Goal: Task Accomplishment & Management: Use online tool/utility

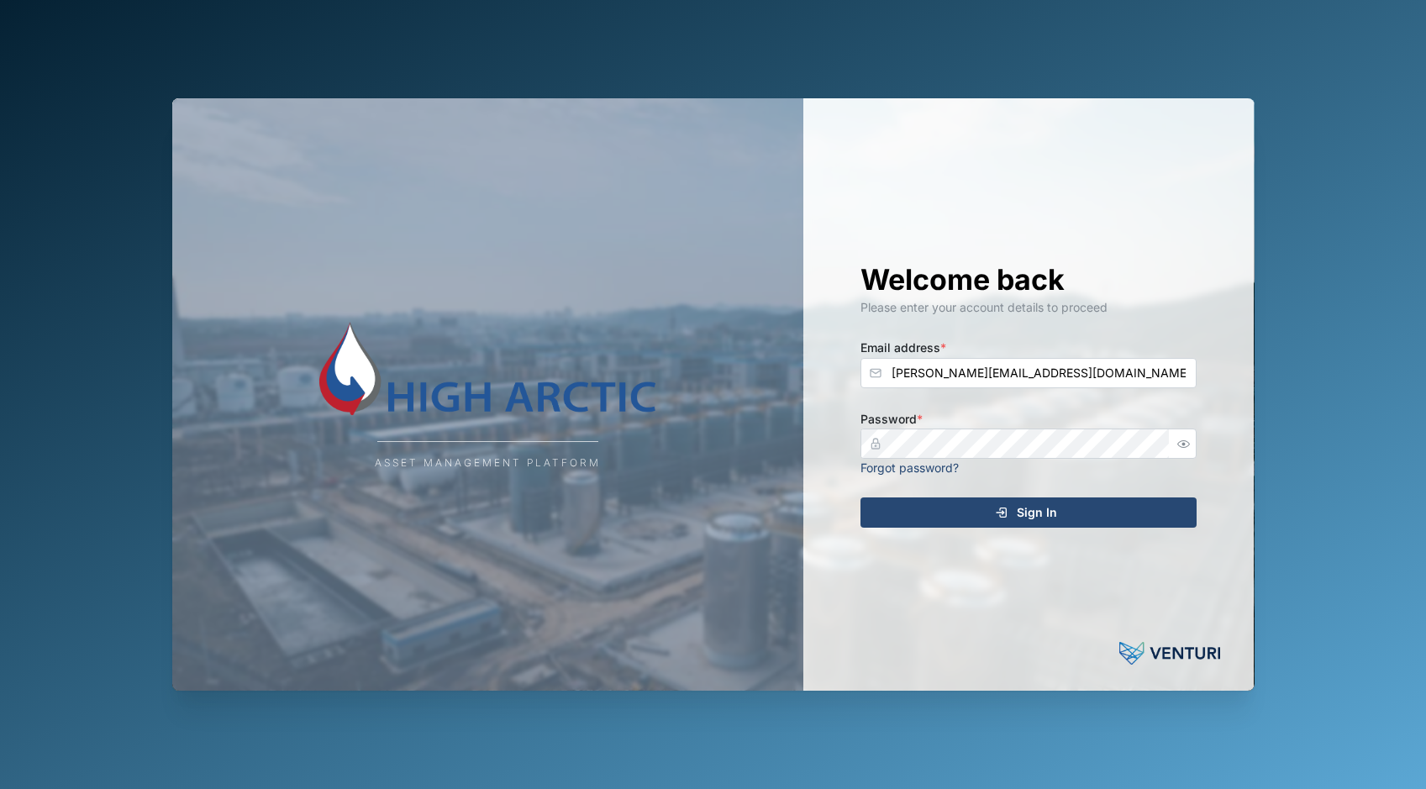
click at [993, 516] on div "Sign In" at bounding box center [1025, 512] width 309 height 29
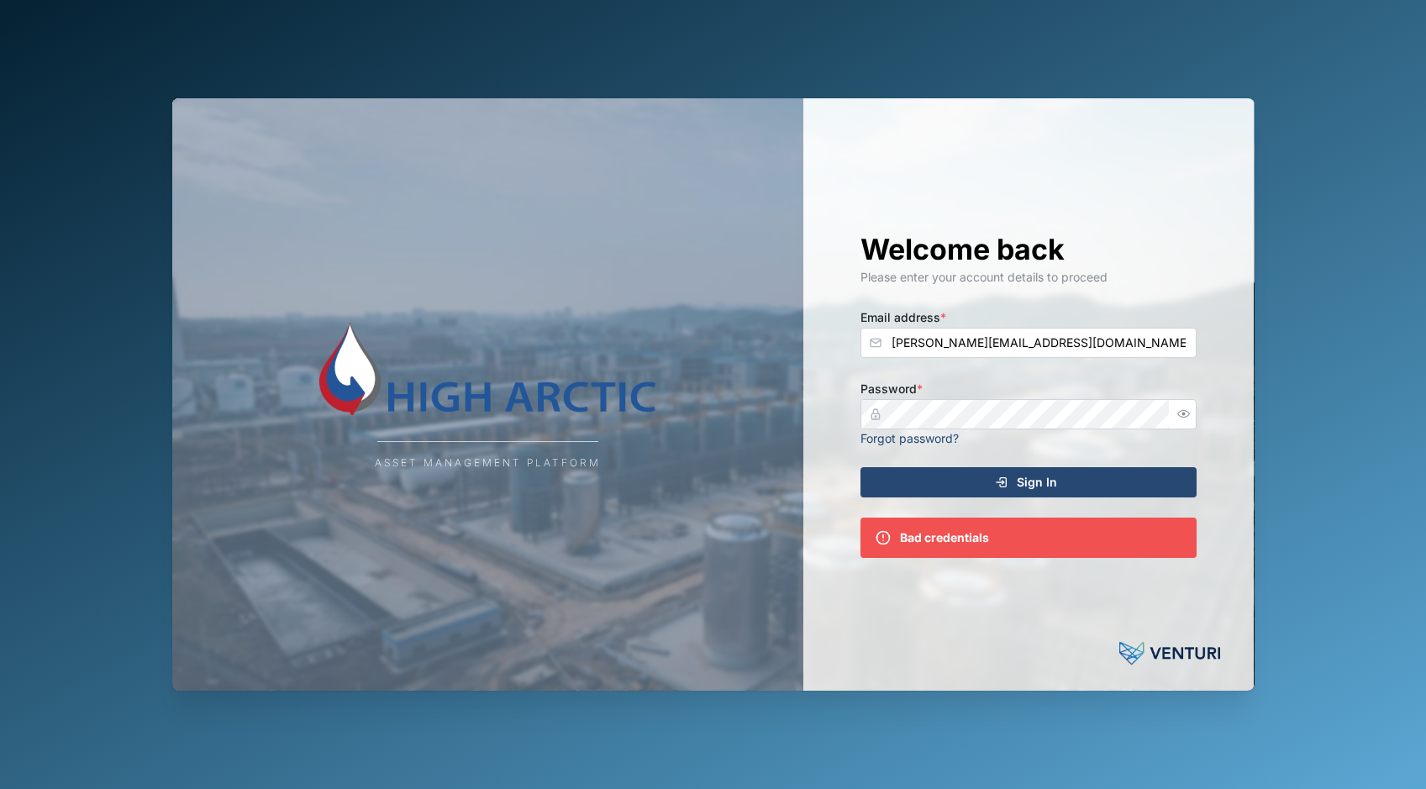
click at [1024, 485] on span "Sign In" at bounding box center [1037, 482] width 40 height 29
click at [1050, 333] on input "[PERSON_NAME][EMAIL_ADDRESS][DOMAIN_NAME]" at bounding box center [1028, 343] width 336 height 30
type input "[EMAIL_ADDRESS][DOMAIN_NAME]"
click at [1027, 489] on span "Sign In" at bounding box center [1037, 482] width 40 height 29
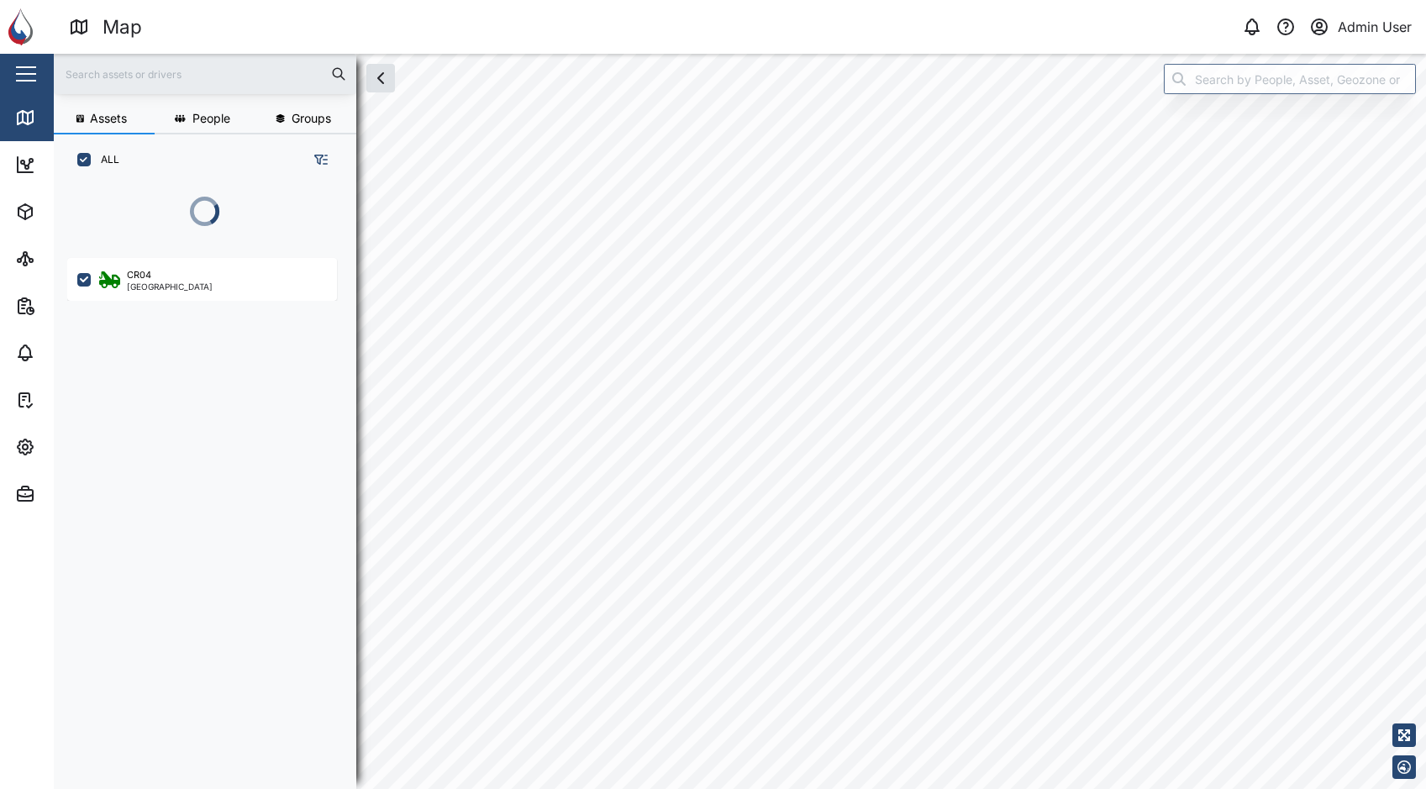
scroll to position [583, 263]
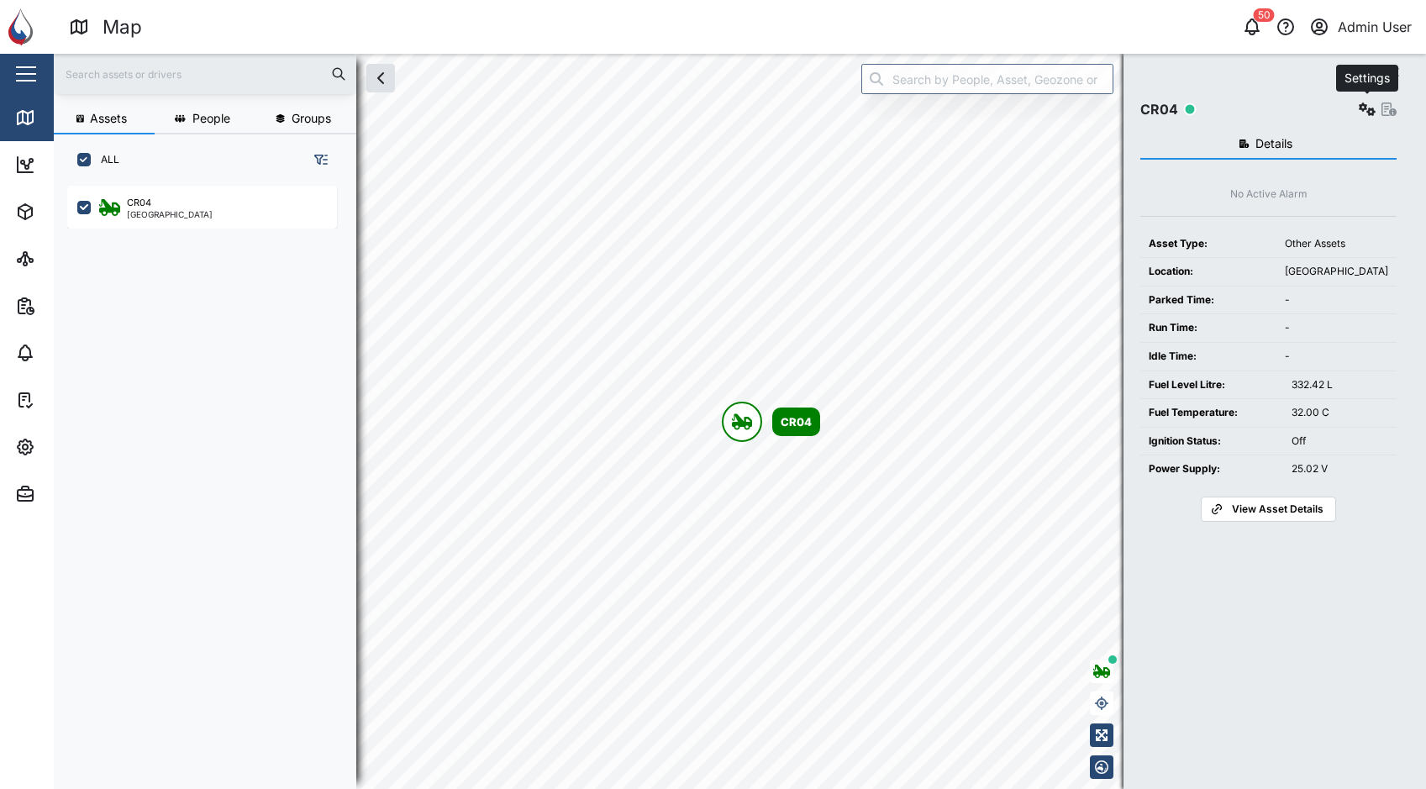
click at [1371, 110] on icon "button" at bounding box center [1367, 109] width 17 height 13
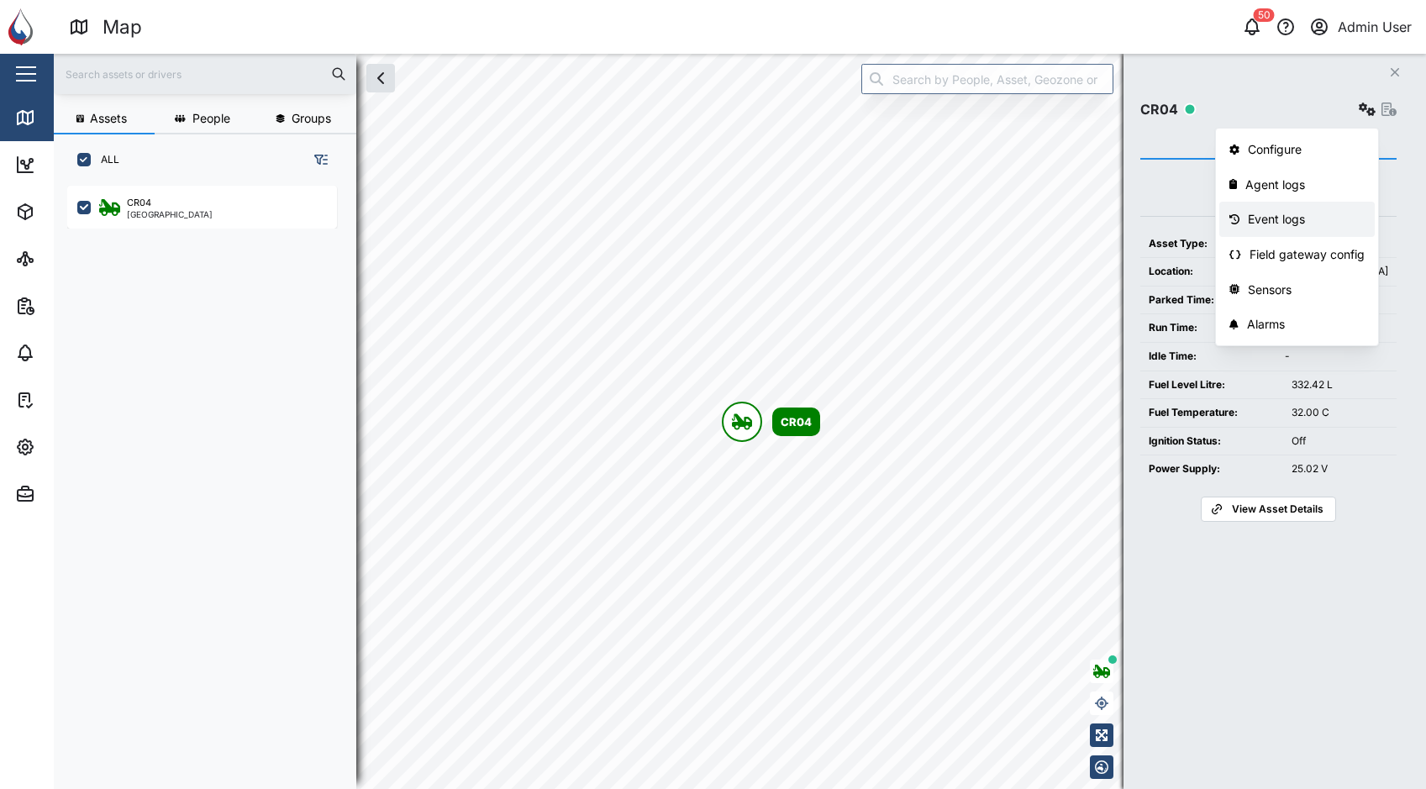
click at [1303, 221] on div "Event logs" at bounding box center [1306, 219] width 117 height 18
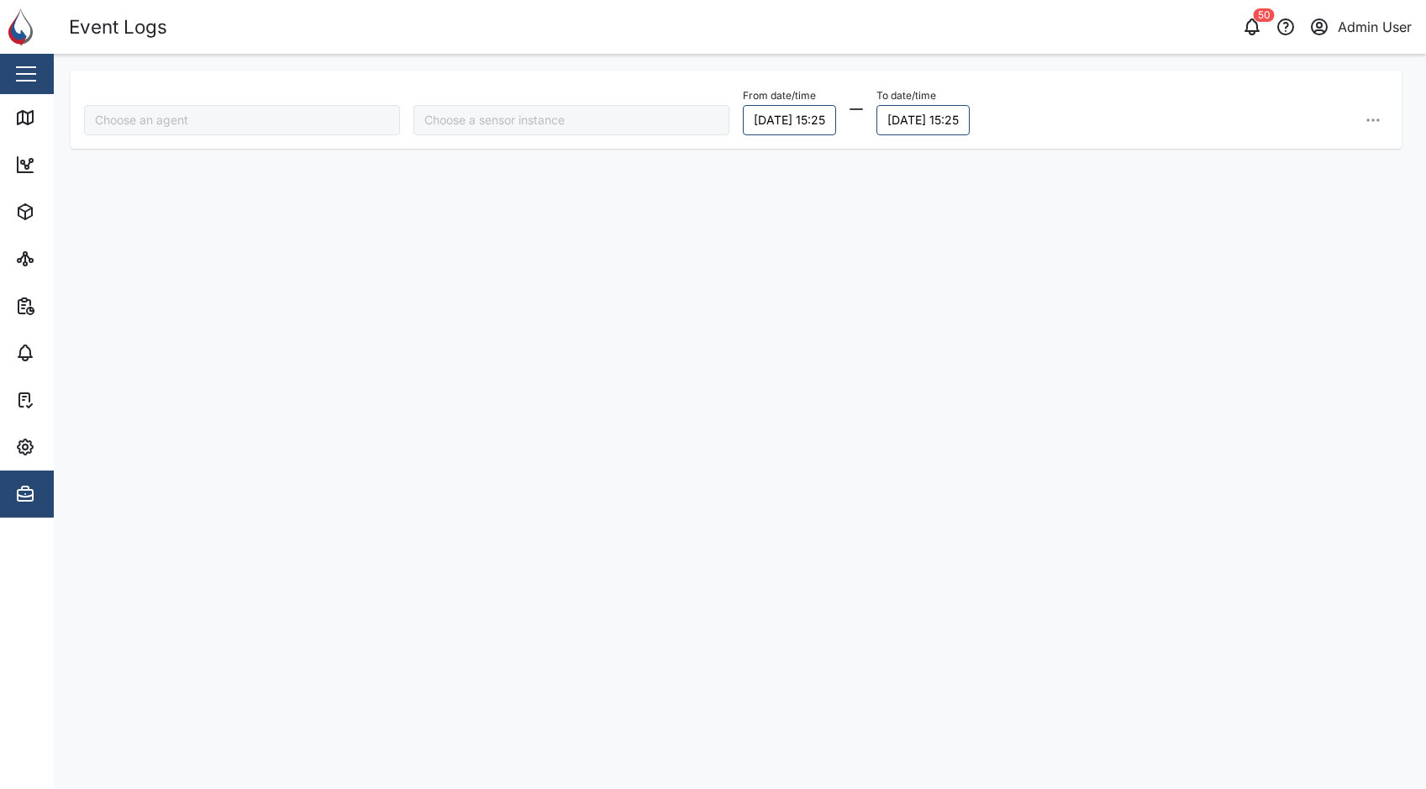
type input "CR04"
